Goal: Information Seeking & Learning: Check status

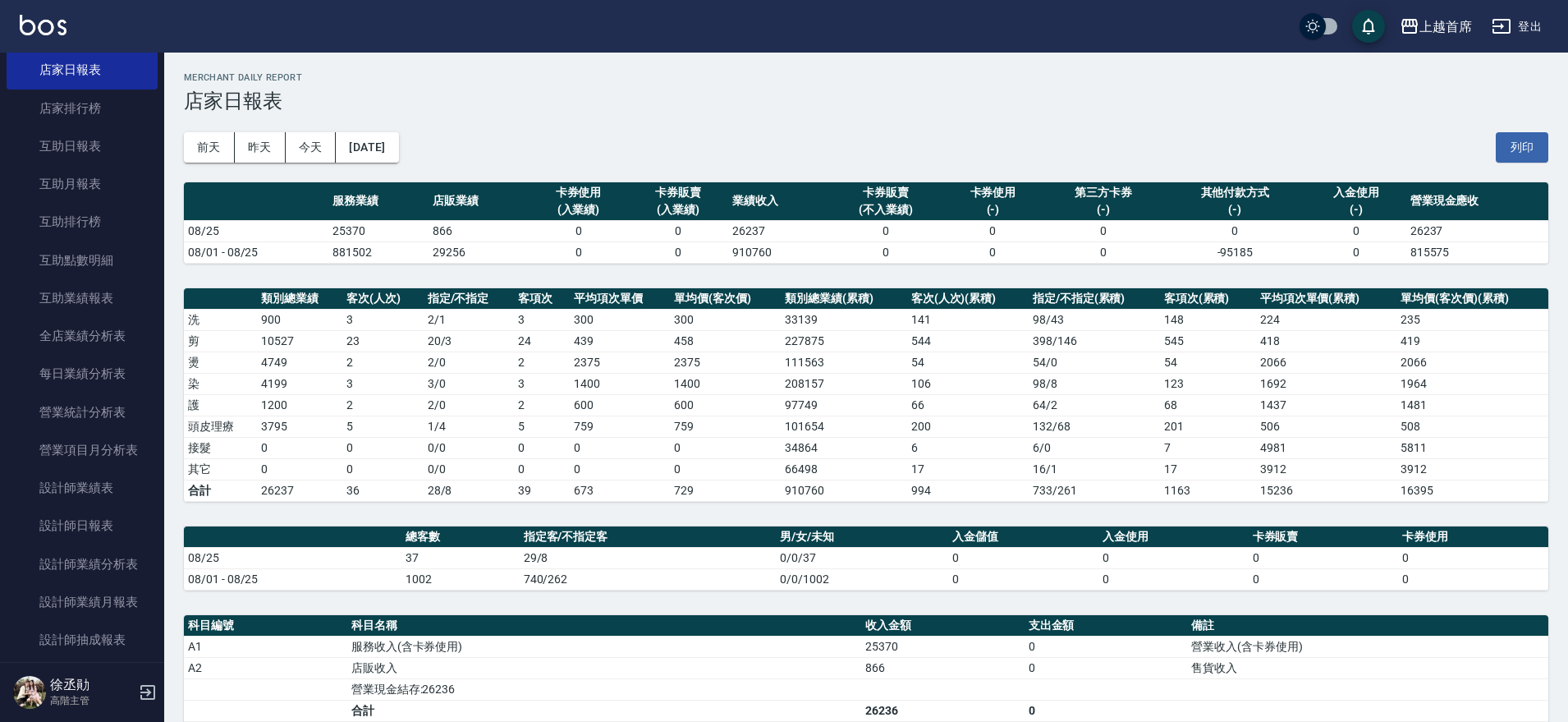
scroll to position [250, 0]
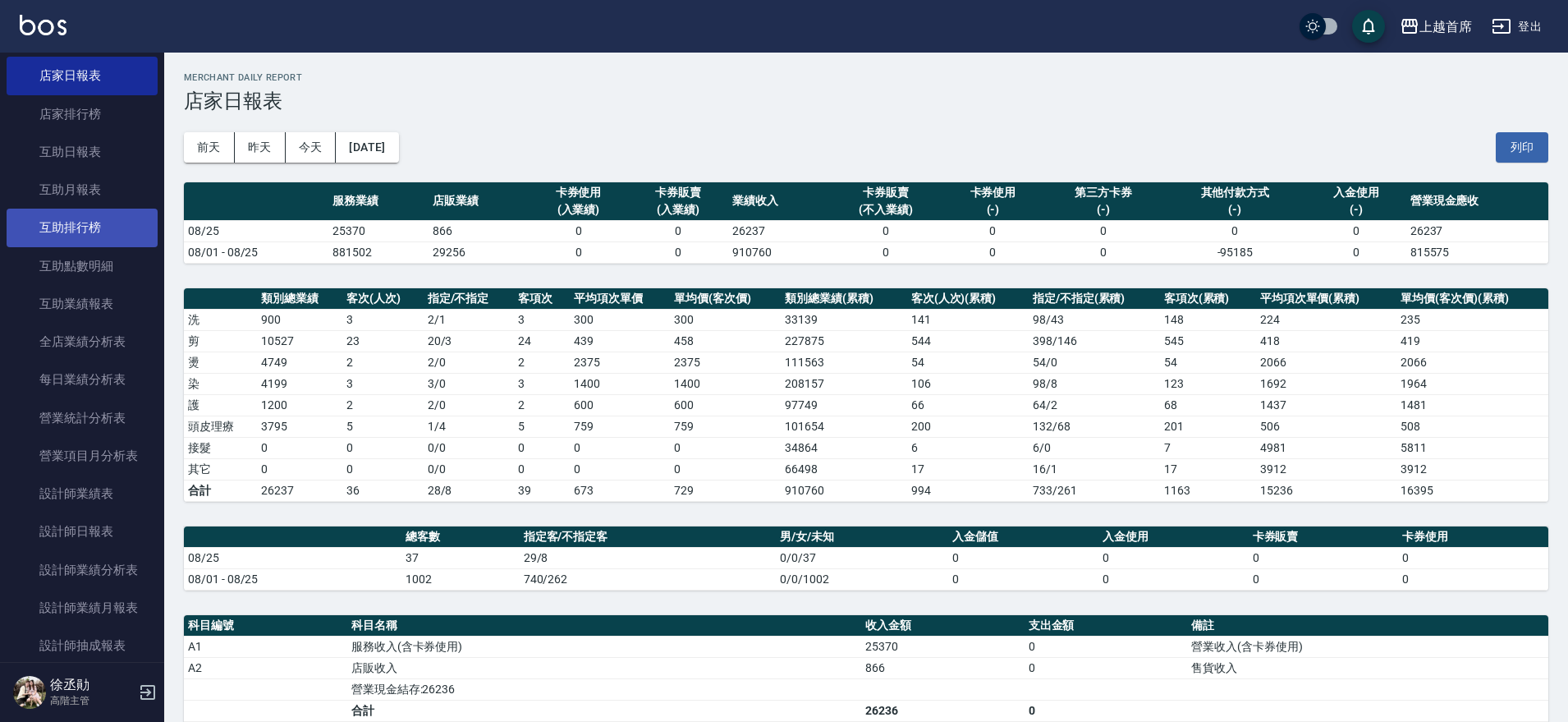
click at [89, 236] on link "互助排行榜" at bounding box center [82, 227] width 151 height 38
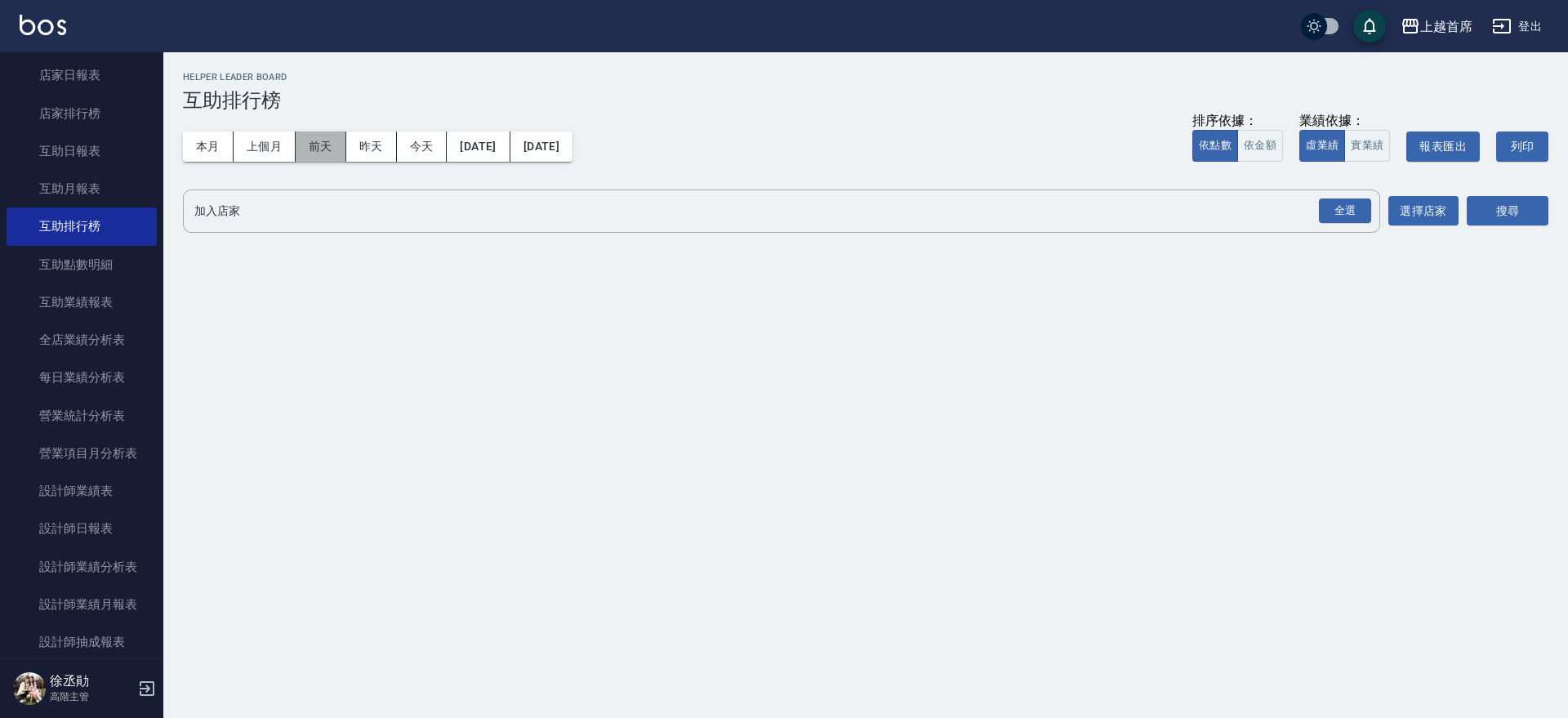
click at [316, 141] on button "前天" at bounding box center [320, 147] width 50 height 30
click at [223, 151] on button "本月" at bounding box center [208, 147] width 50 height 30
click at [1322, 213] on div "全選" at bounding box center [1345, 211] width 52 height 25
click at [1528, 209] on button "搜尋" at bounding box center [1508, 212] width 81 height 30
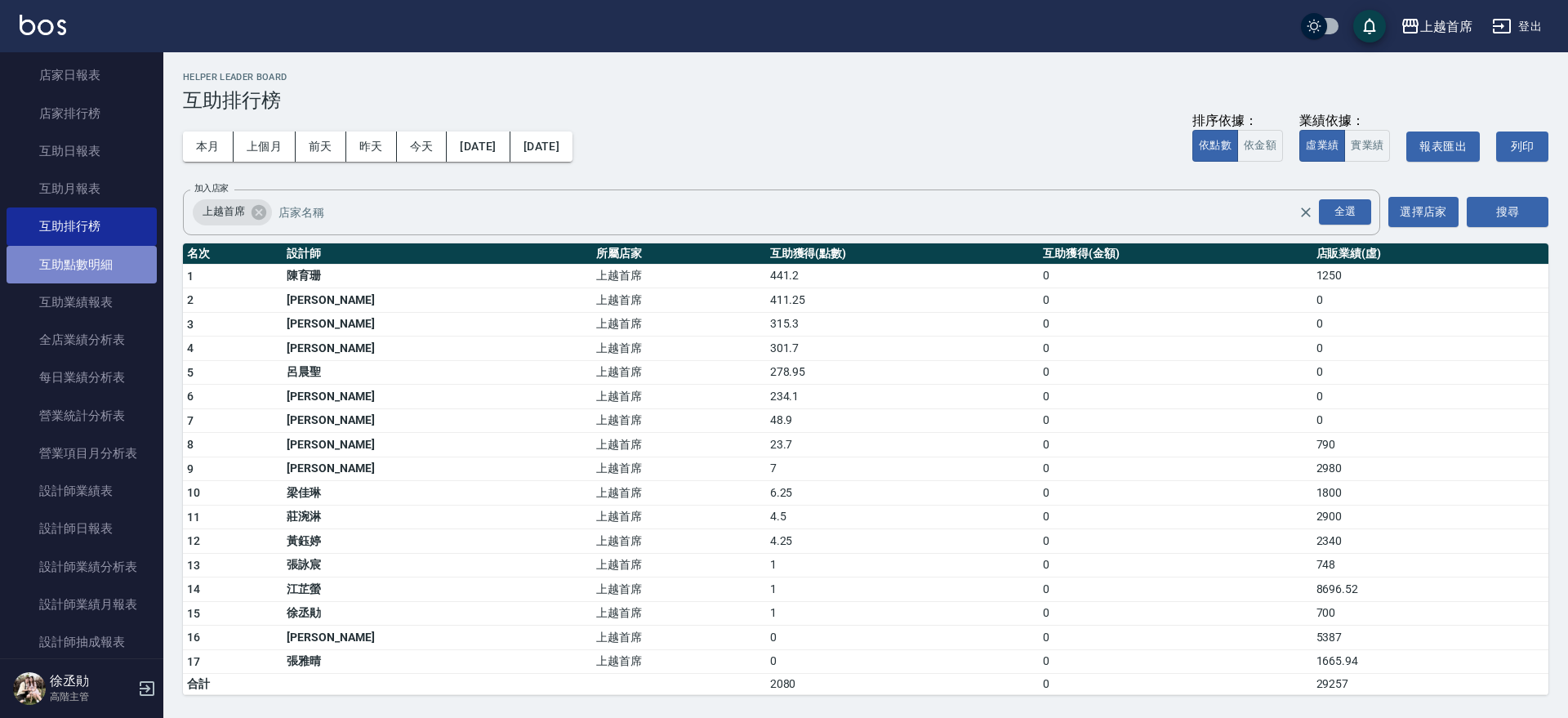
click at [107, 264] on link "互助點數明細" at bounding box center [81, 264] width 150 height 38
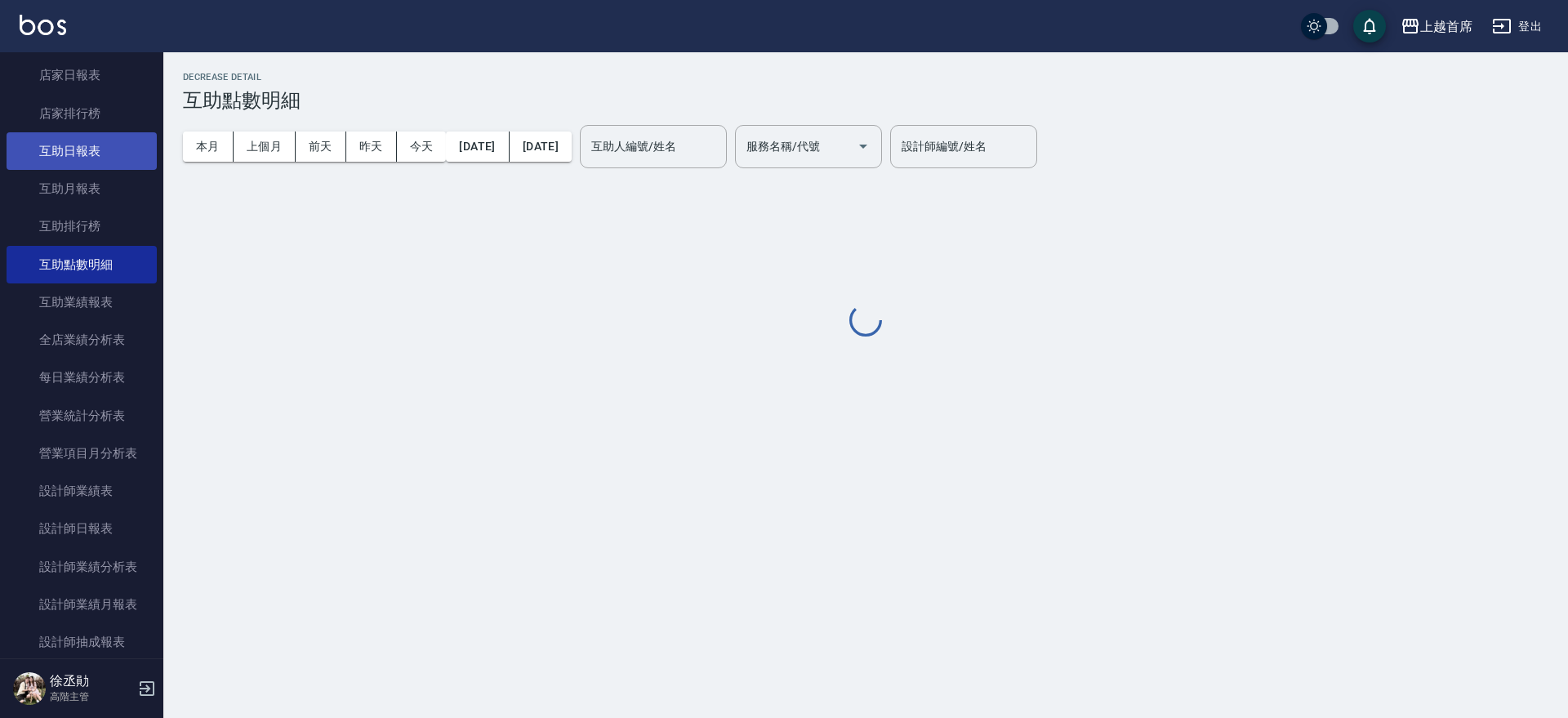
click at [89, 151] on link "互助日報表" at bounding box center [81, 151] width 150 height 38
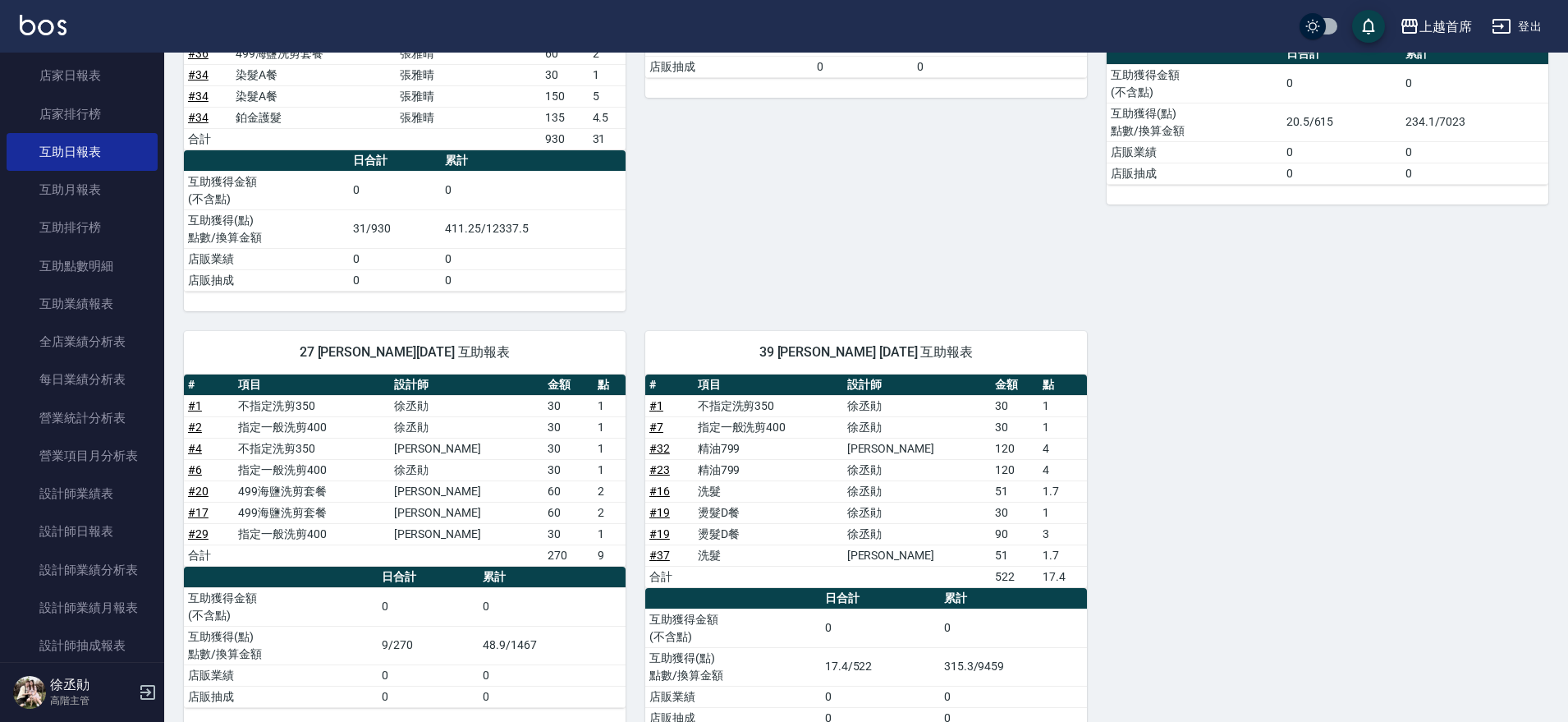
scroll to position [769, 0]
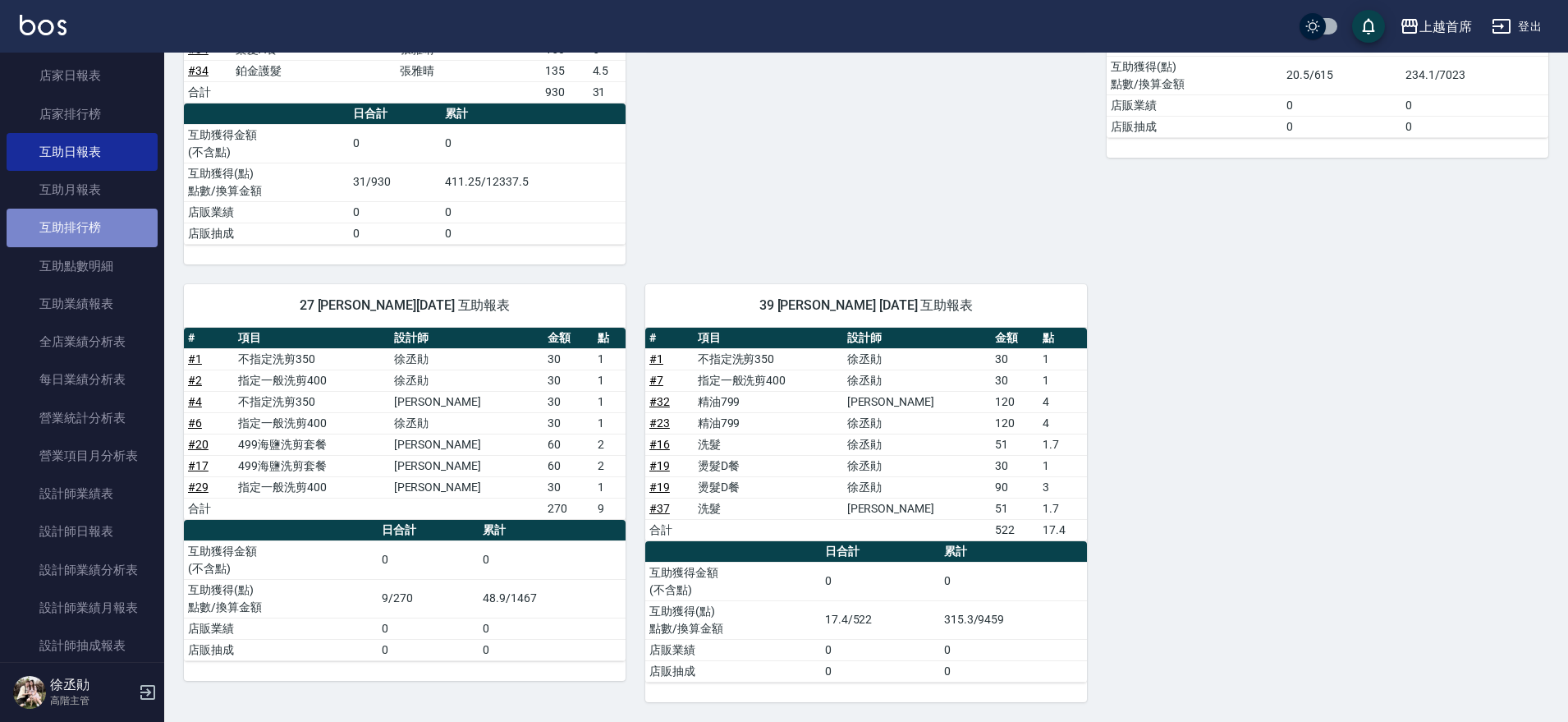
click at [103, 240] on link "互助排行榜" at bounding box center [82, 227] width 151 height 38
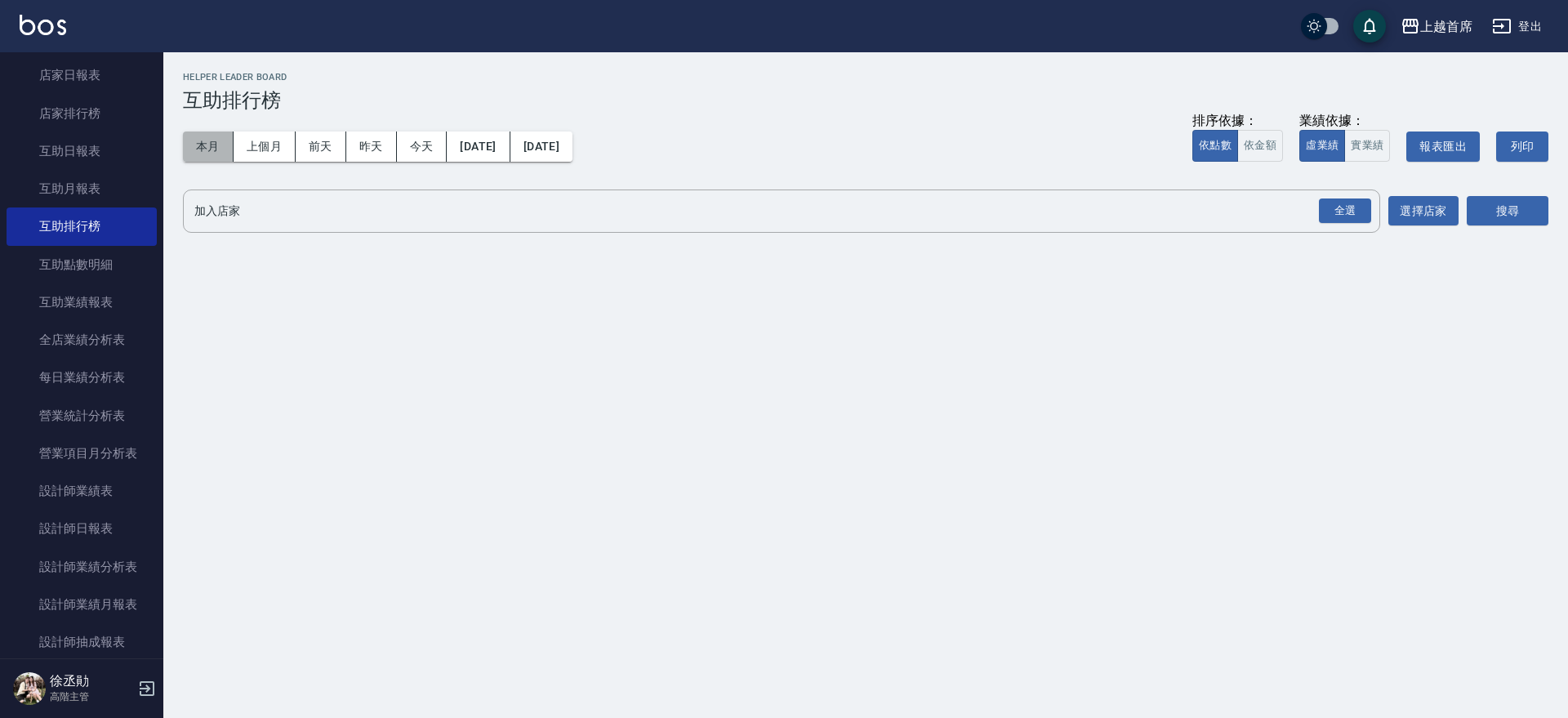
click at [190, 158] on button "本月" at bounding box center [208, 147] width 50 height 30
click at [1348, 205] on div "全選" at bounding box center [1345, 211] width 52 height 25
click at [1488, 205] on button "搜尋" at bounding box center [1508, 212] width 81 height 30
